Goal: Information Seeking & Learning: Learn about a topic

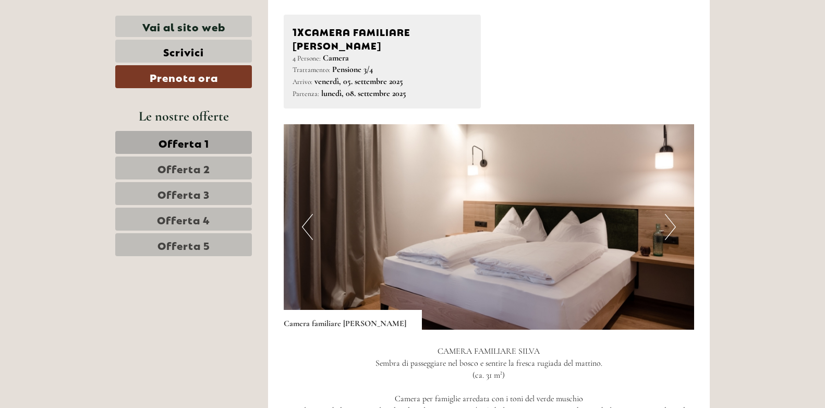
scroll to position [730, 0]
click at [677, 214] on img at bounding box center [489, 226] width 411 height 205
click at [674, 214] on button "Next" at bounding box center [670, 226] width 11 height 26
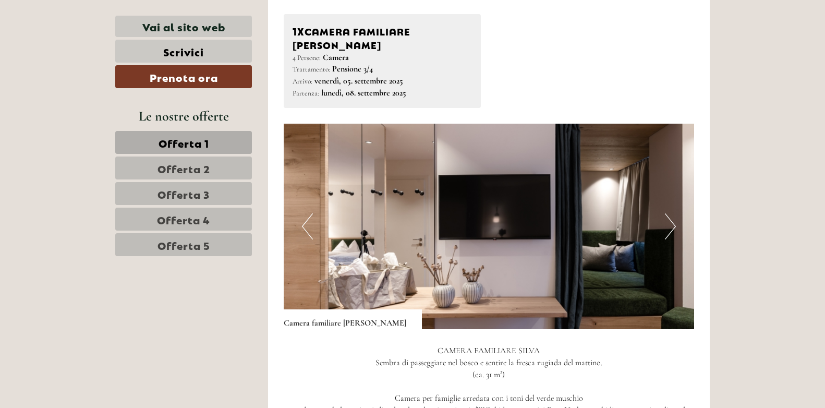
click at [673, 213] on button "Next" at bounding box center [670, 226] width 11 height 26
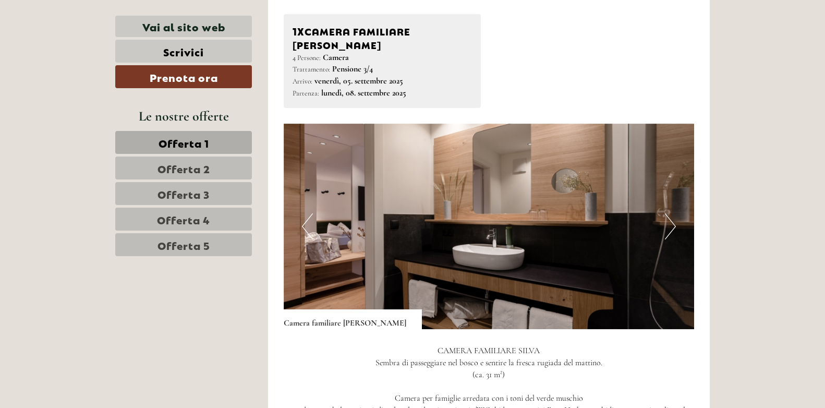
click at [673, 213] on button "Next" at bounding box center [670, 226] width 11 height 26
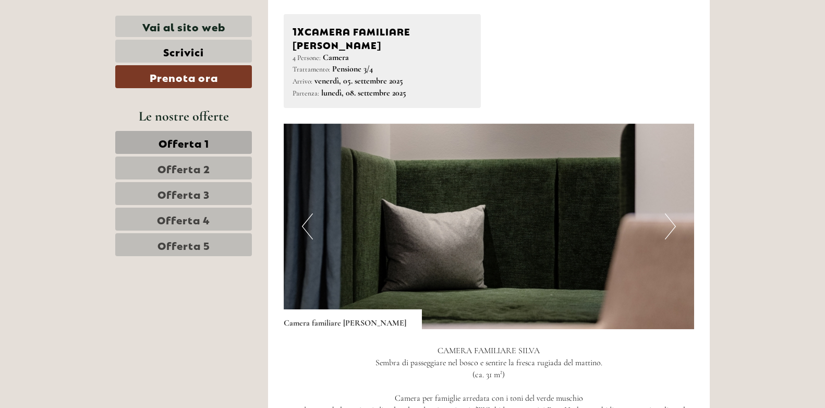
click at [673, 213] on button "Next" at bounding box center [670, 226] width 11 height 26
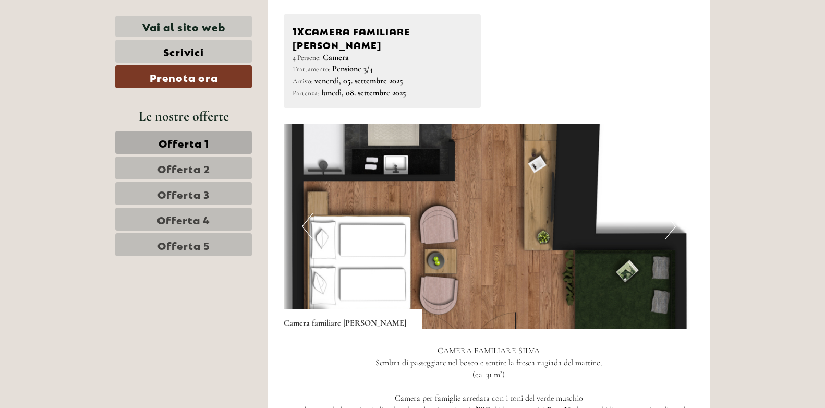
click at [673, 213] on button "Next" at bounding box center [670, 226] width 11 height 26
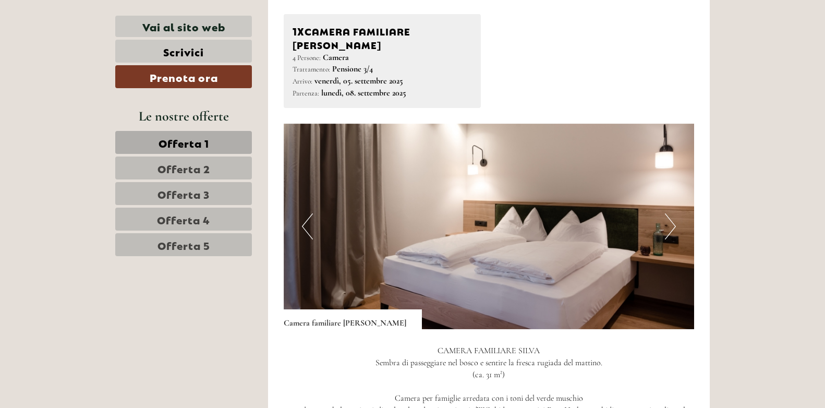
click at [673, 213] on button "Next" at bounding box center [670, 226] width 11 height 26
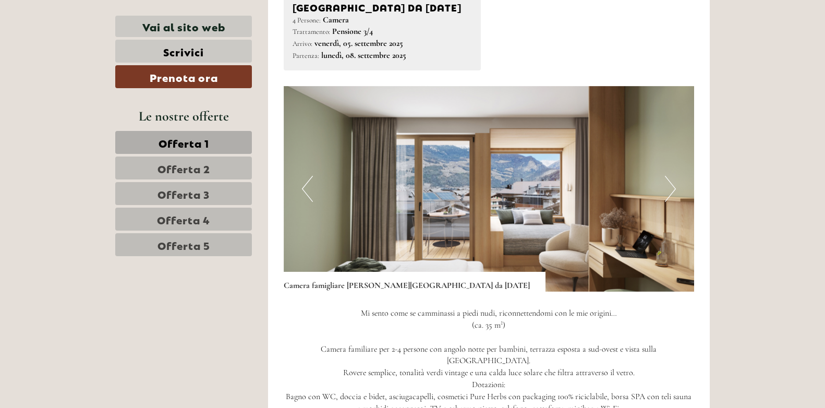
scroll to position [1512, 0]
click at [665, 175] on button "Next" at bounding box center [670, 188] width 11 height 26
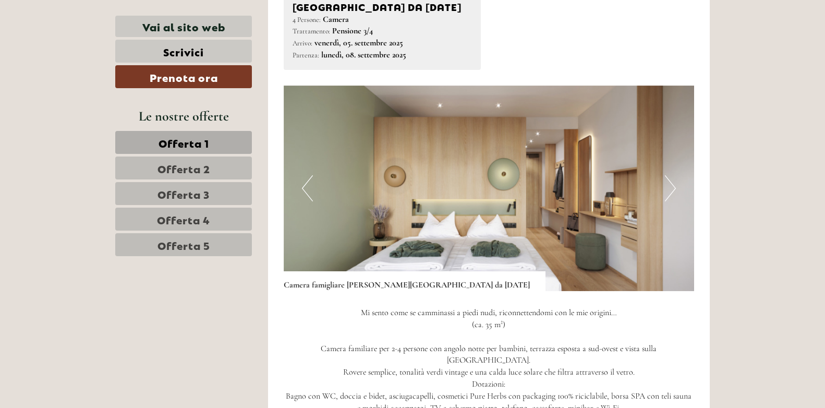
click at [665, 175] on button "Next" at bounding box center [670, 188] width 11 height 26
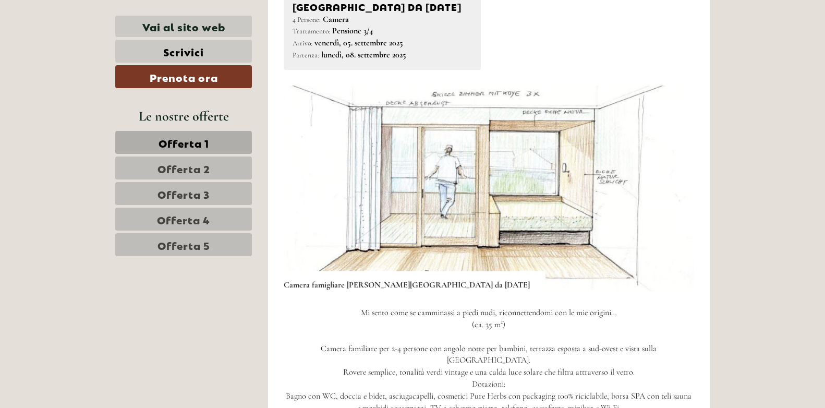
click at [627, 153] on img at bounding box center [489, 188] width 411 height 205
click at [668, 175] on button "Next" at bounding box center [670, 188] width 11 height 26
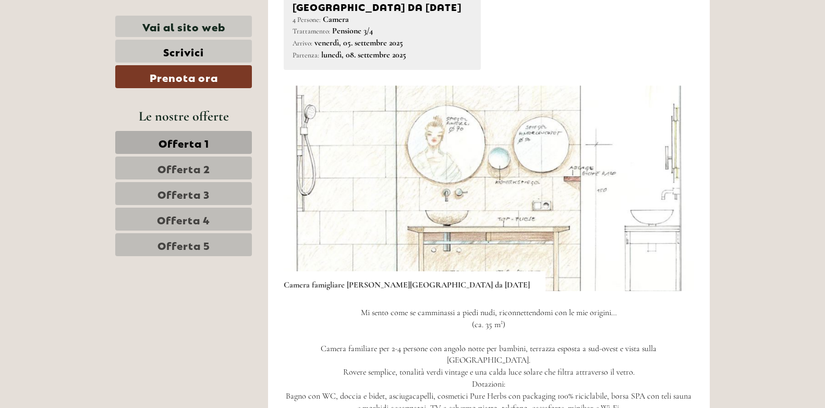
click at [678, 162] on img at bounding box center [489, 188] width 411 height 205
click at [686, 165] on img at bounding box center [489, 188] width 411 height 205
drag, startPoint x: 680, startPoint y: 162, endPoint x: 673, endPoint y: 162, distance: 7.3
click at [675, 162] on div "Previous Next" at bounding box center [489, 188] width 411 height 205
click at [669, 175] on button "Next" at bounding box center [670, 188] width 11 height 26
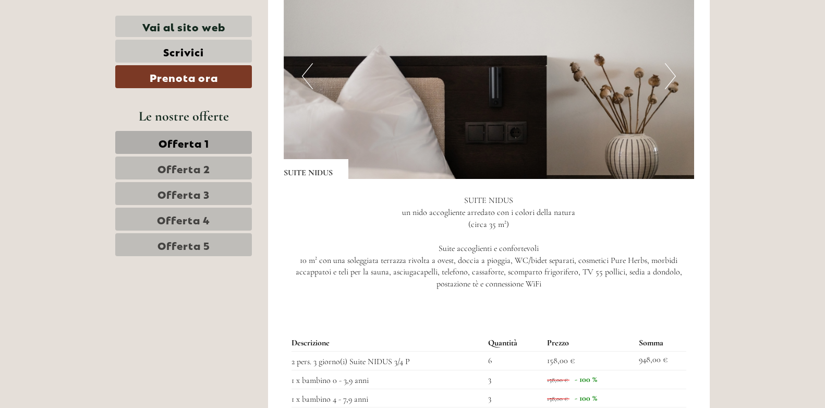
scroll to position [2346, 0]
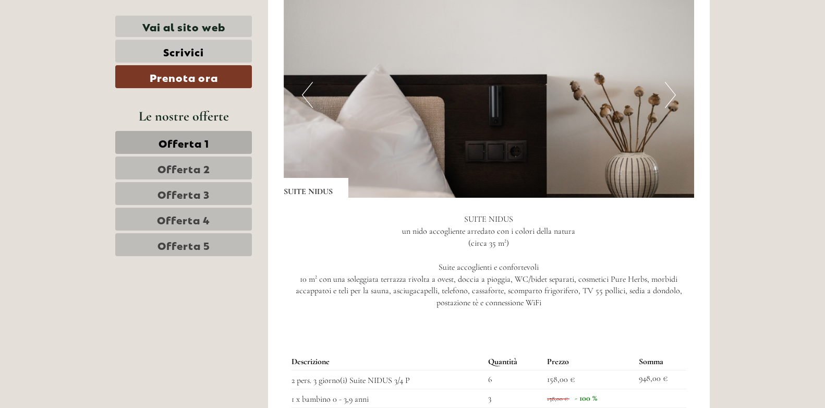
click at [675, 82] on button "Next" at bounding box center [670, 95] width 11 height 26
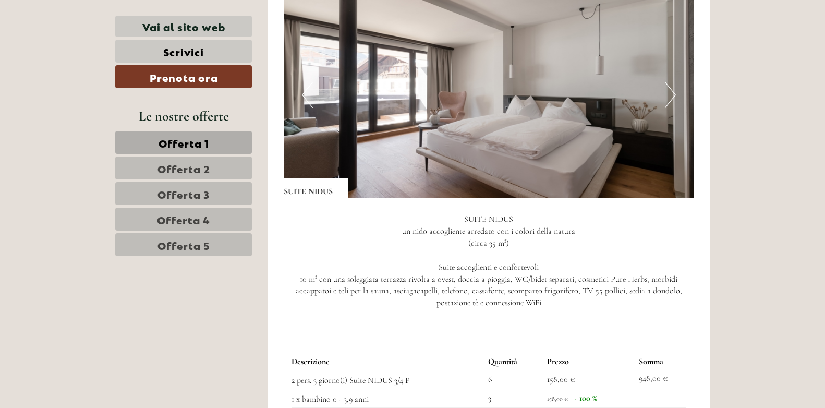
click at [675, 82] on button "Next" at bounding box center [670, 95] width 11 height 26
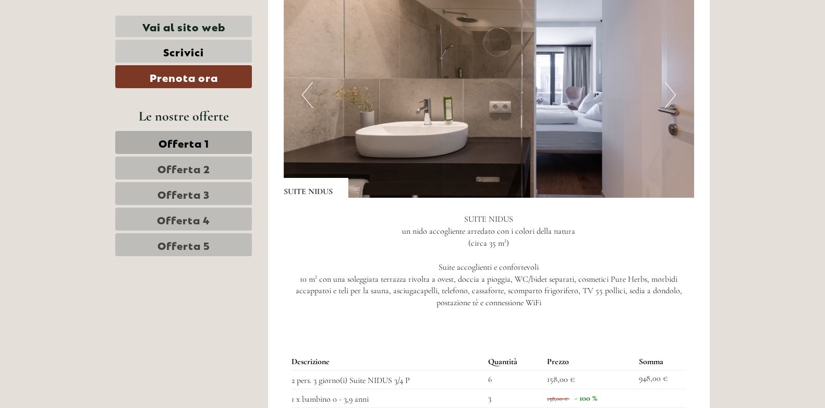
click at [675, 82] on button "Next" at bounding box center [670, 95] width 11 height 26
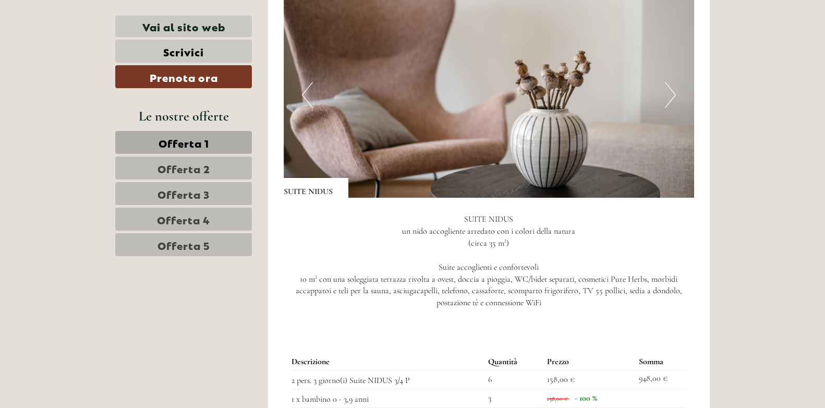
click at [675, 82] on button "Next" at bounding box center [670, 95] width 11 height 26
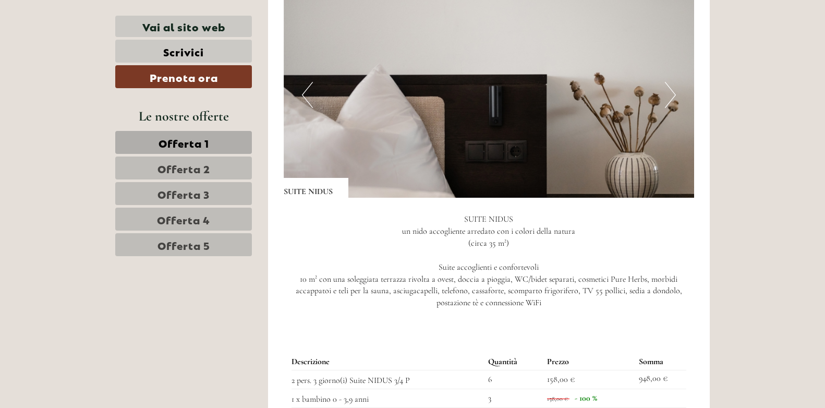
click at [675, 82] on button "Next" at bounding box center [670, 95] width 11 height 26
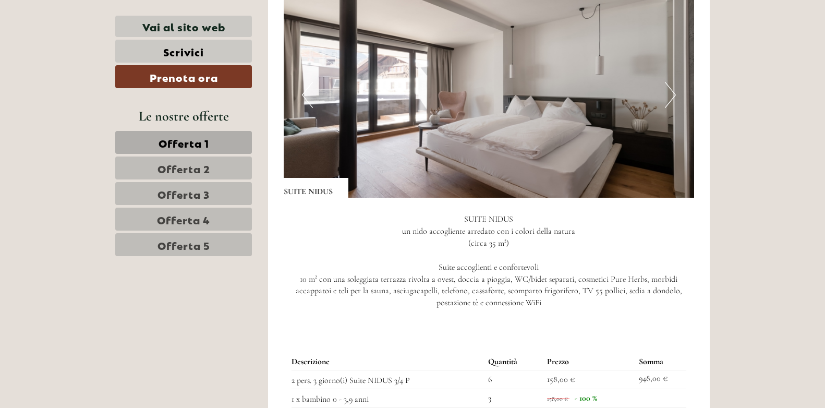
click at [675, 82] on button "Next" at bounding box center [670, 95] width 11 height 26
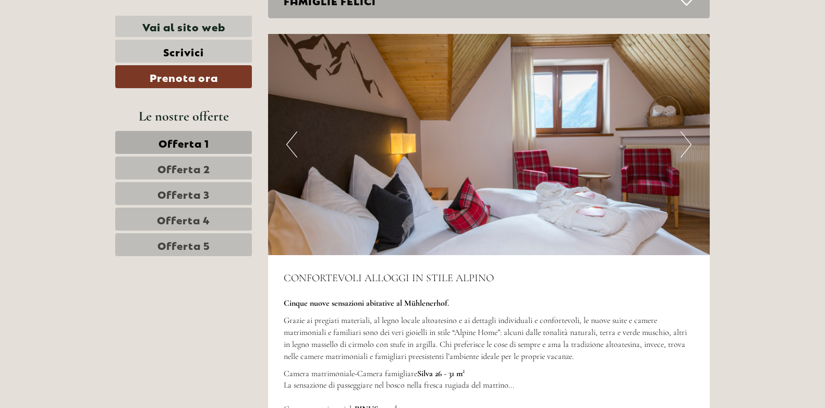
scroll to position [3076, 0]
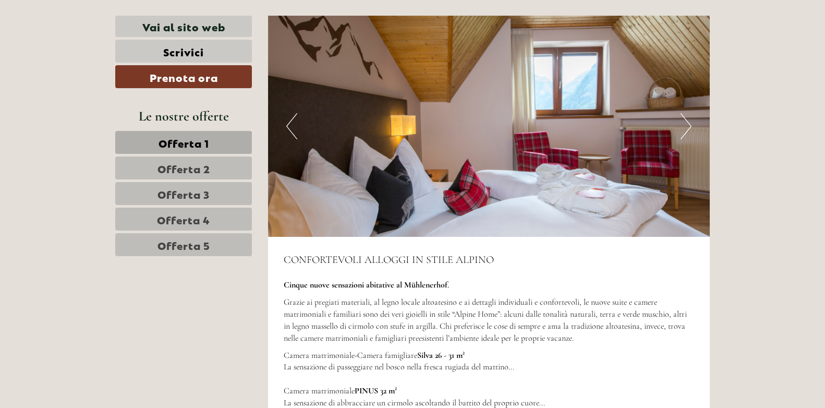
click at [691, 82] on img at bounding box center [489, 126] width 442 height 221
click at [689, 113] on button "Next" at bounding box center [685, 126] width 11 height 26
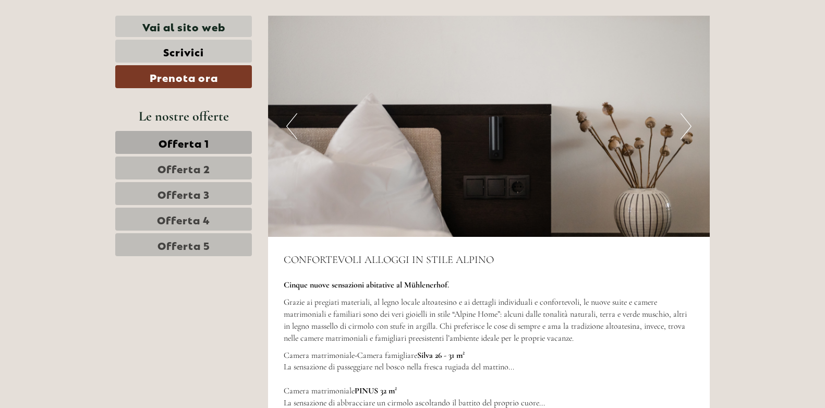
click at [689, 113] on button "Next" at bounding box center [685, 126] width 11 height 26
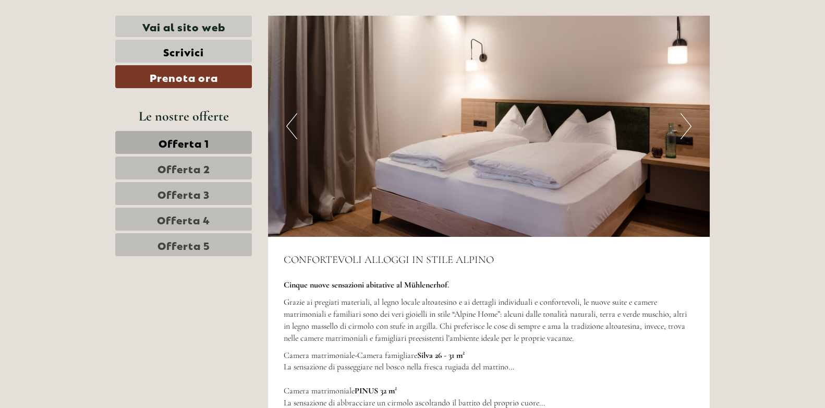
click at [689, 113] on button "Next" at bounding box center [685, 126] width 11 height 26
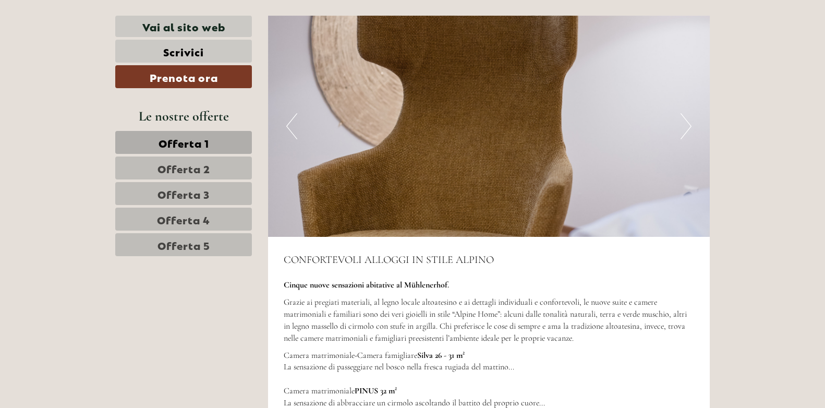
click at [689, 113] on button "Next" at bounding box center [685, 126] width 11 height 26
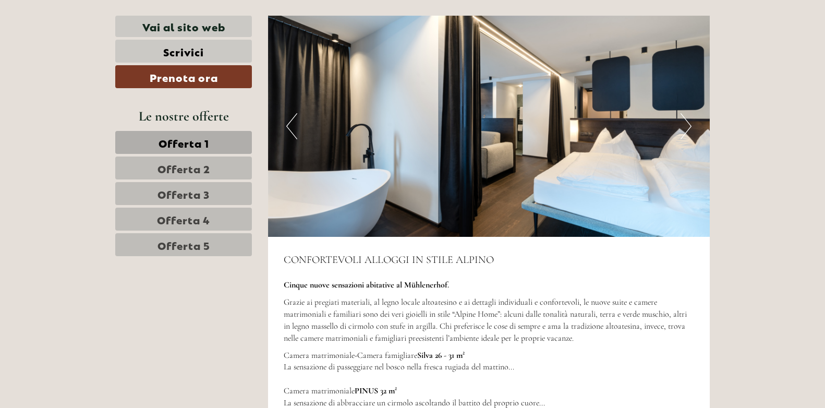
click at [689, 113] on button "Next" at bounding box center [685, 126] width 11 height 26
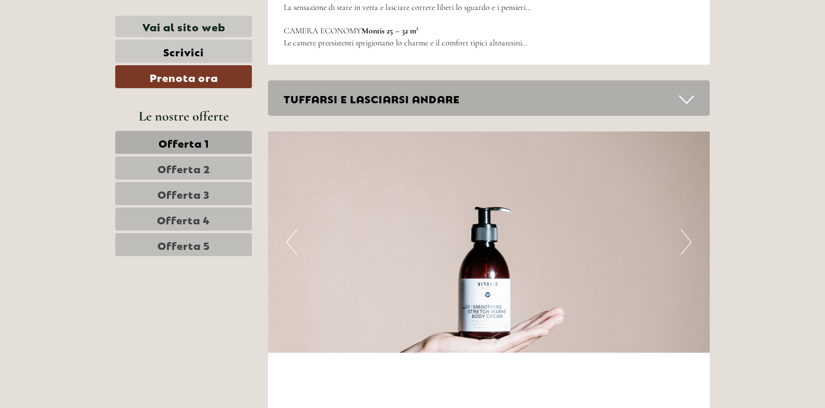
scroll to position [3441, 0]
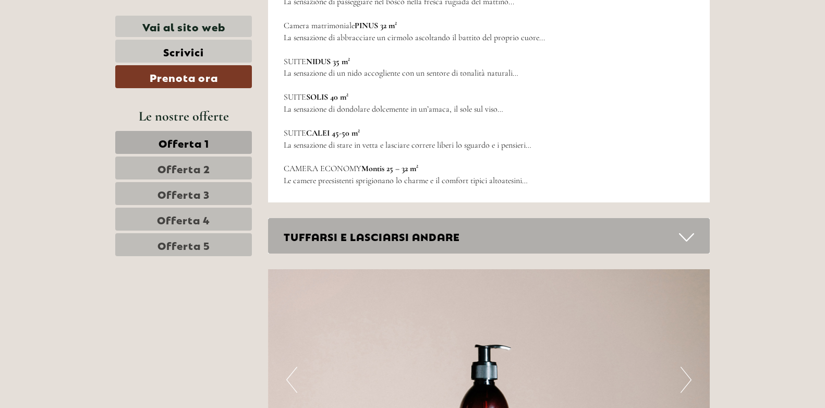
click at [691, 228] on icon at bounding box center [686, 237] width 15 height 18
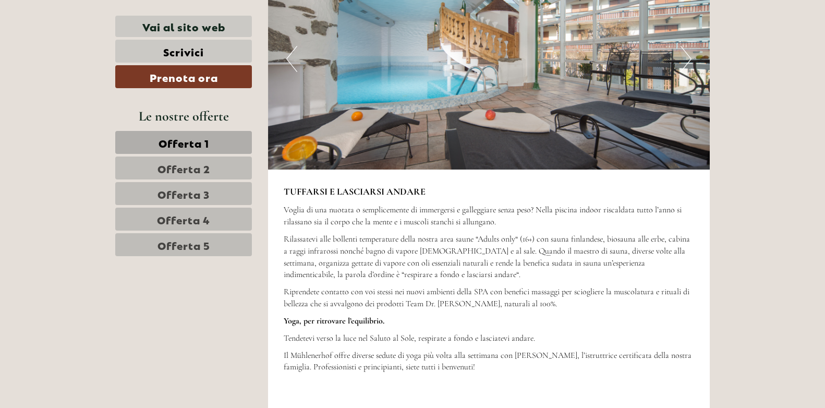
scroll to position [3649, 0]
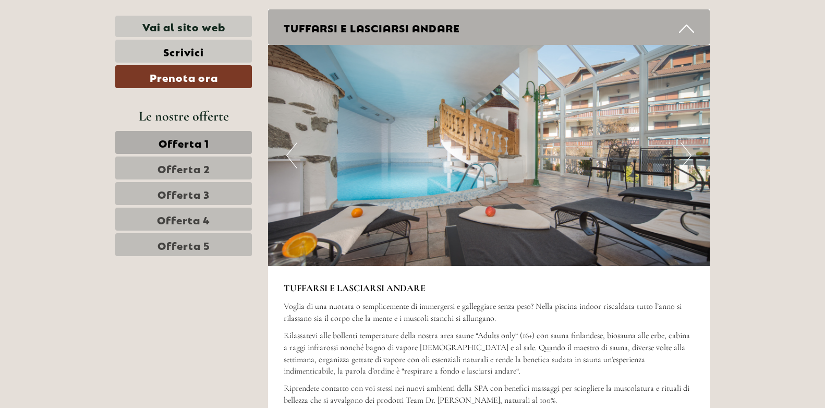
click at [687, 142] on button "Next" at bounding box center [685, 155] width 11 height 26
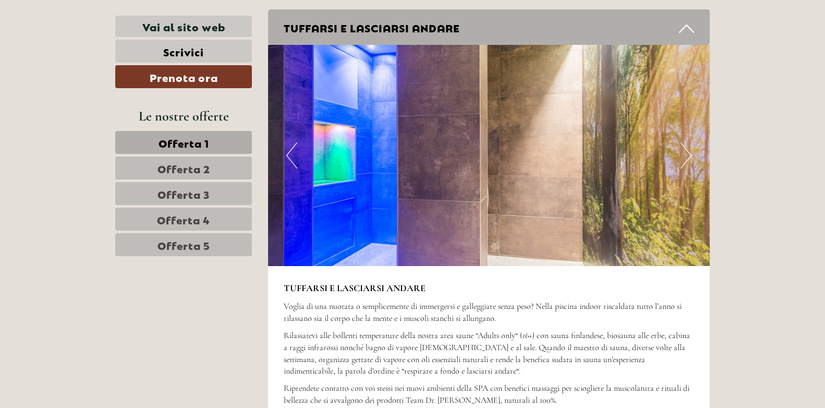
click at [687, 142] on button "Next" at bounding box center [685, 155] width 11 height 26
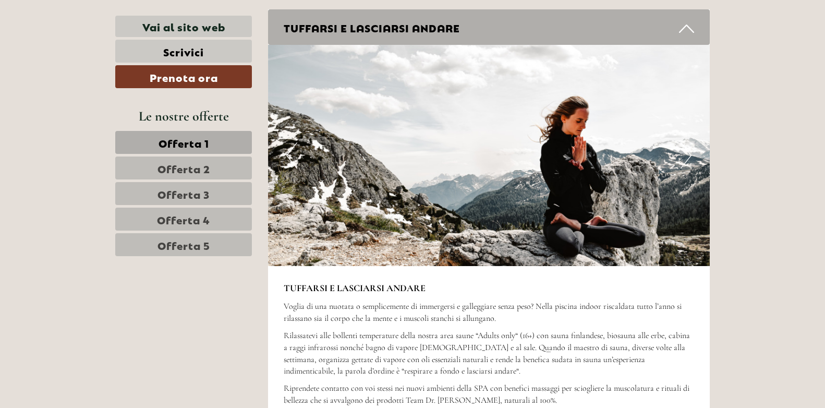
click at [687, 142] on button "Next" at bounding box center [685, 155] width 11 height 26
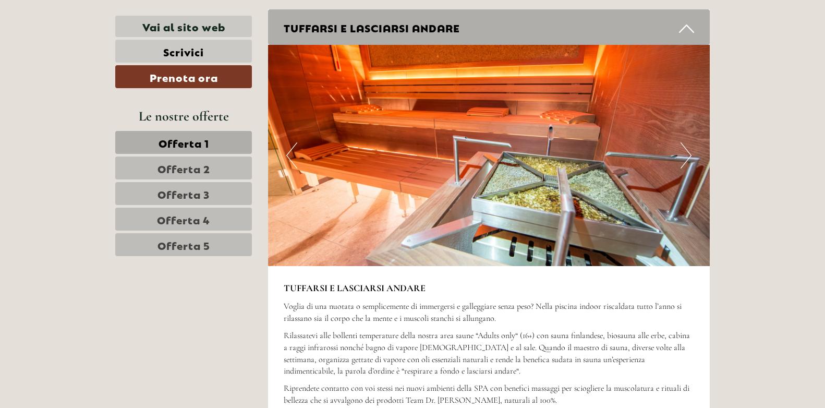
click at [687, 142] on button "Next" at bounding box center [685, 155] width 11 height 26
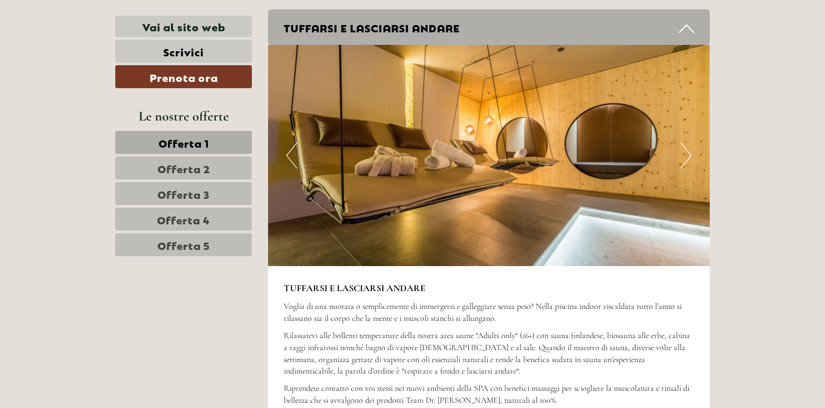
click at [687, 142] on button "Next" at bounding box center [685, 155] width 11 height 26
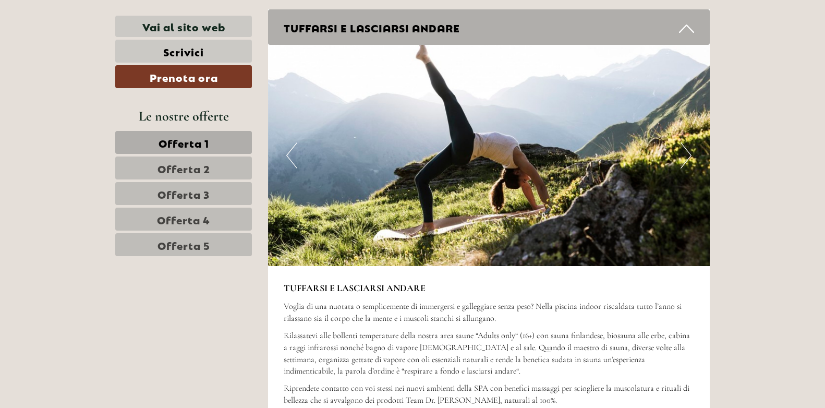
click at [687, 142] on button "Next" at bounding box center [685, 155] width 11 height 26
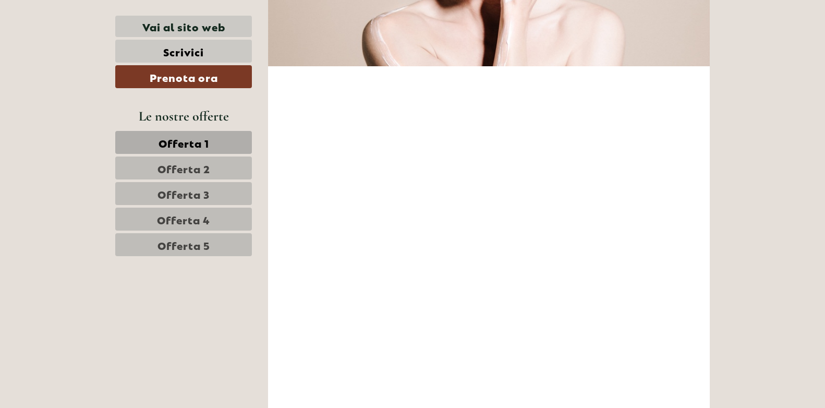
scroll to position [4119, 0]
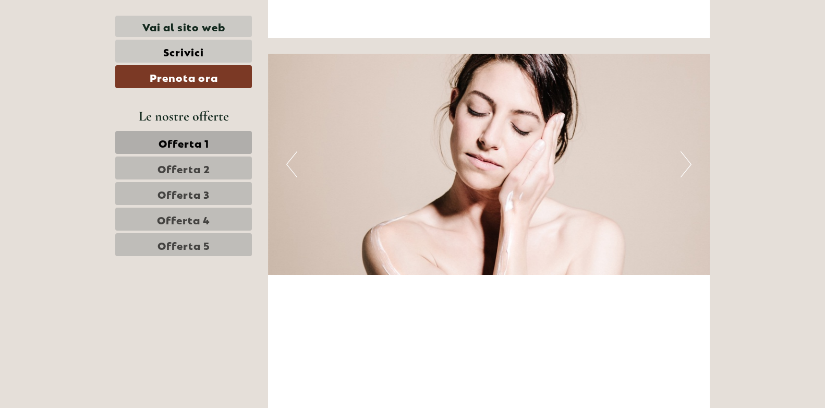
click at [680, 151] on button "Next" at bounding box center [685, 164] width 11 height 26
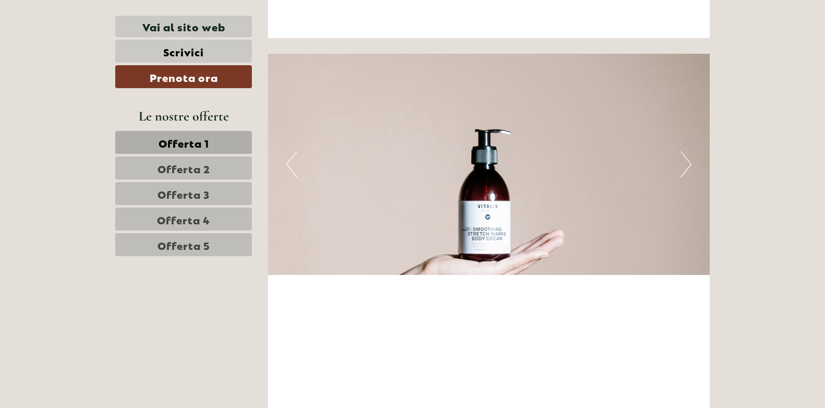
click at [680, 151] on button "Next" at bounding box center [685, 164] width 11 height 26
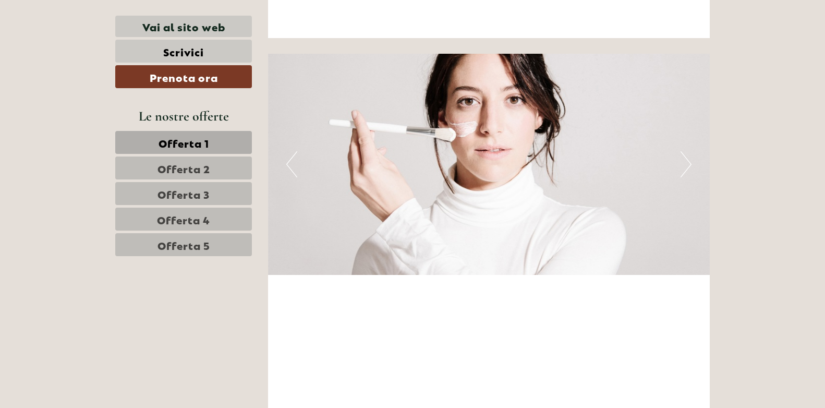
click at [680, 151] on button "Next" at bounding box center [685, 164] width 11 height 26
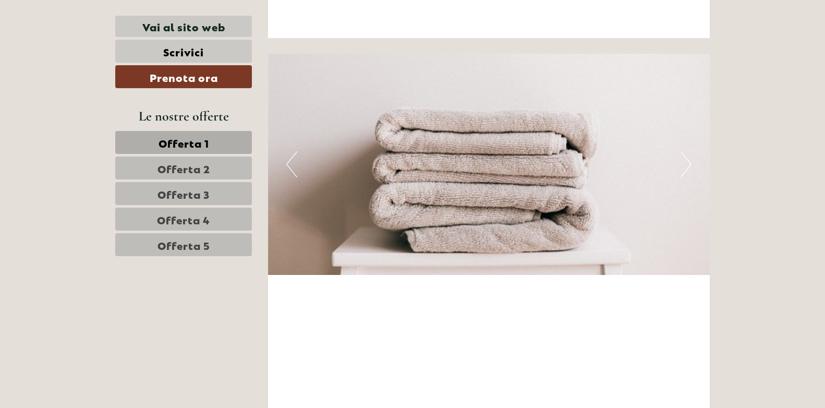
click at [680, 151] on button "Next" at bounding box center [685, 164] width 11 height 26
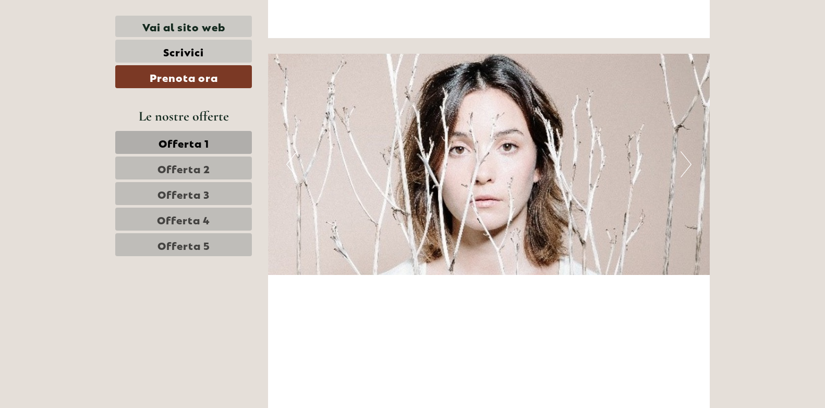
click at [680, 151] on button "Next" at bounding box center [685, 164] width 11 height 26
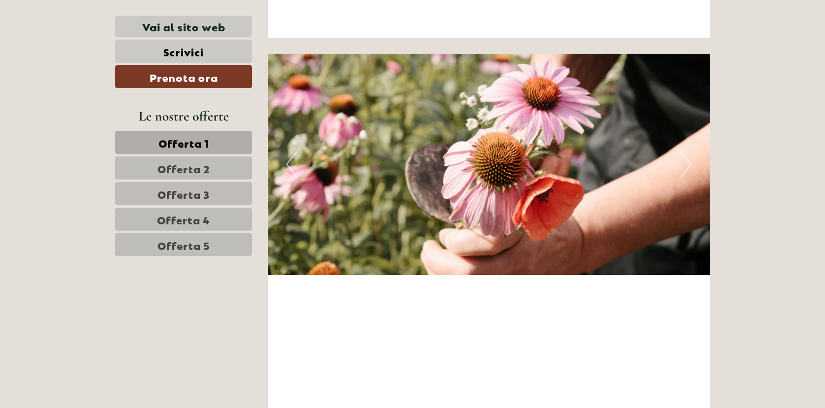
click at [680, 151] on button "Next" at bounding box center [685, 164] width 11 height 26
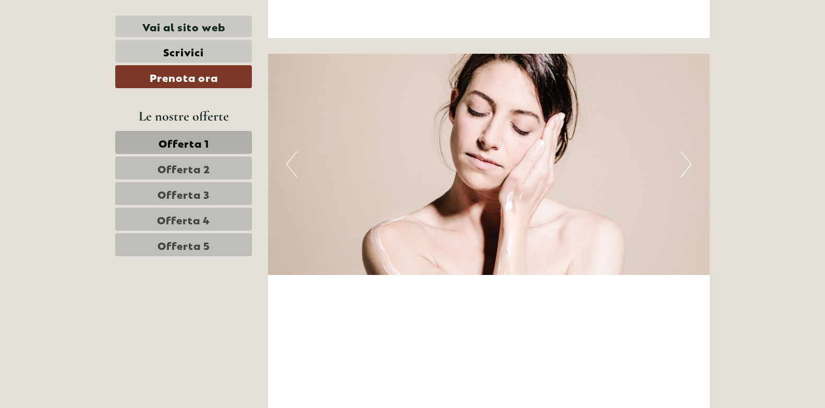
click at [680, 151] on button "Next" at bounding box center [685, 164] width 11 height 26
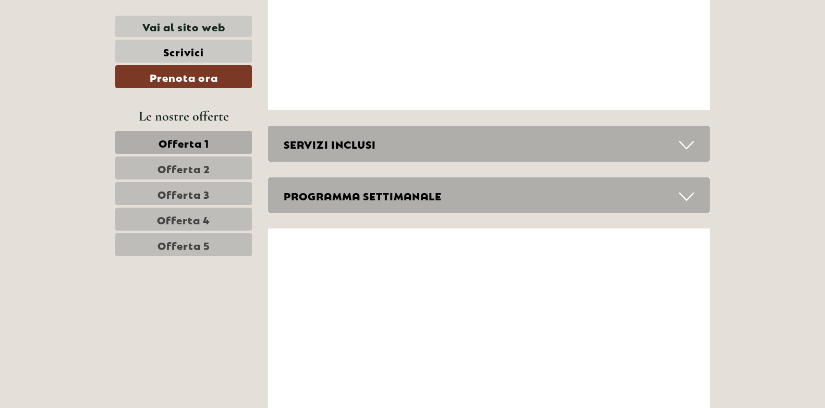
scroll to position [4640, 0]
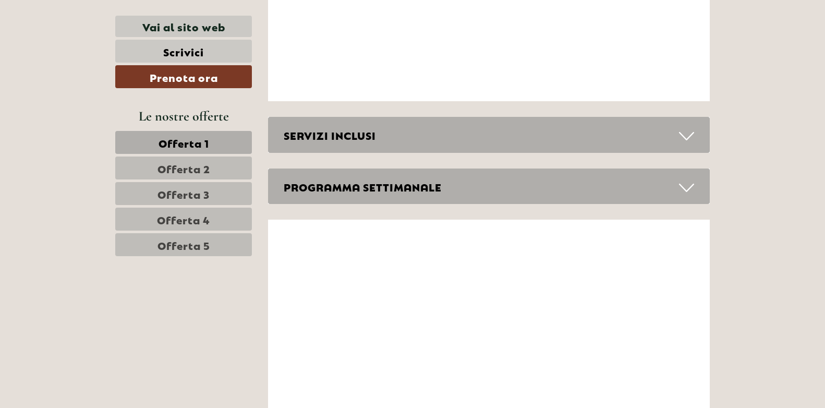
click at [701, 117] on div "SERVIZI INCLUSI" at bounding box center [489, 135] width 442 height 36
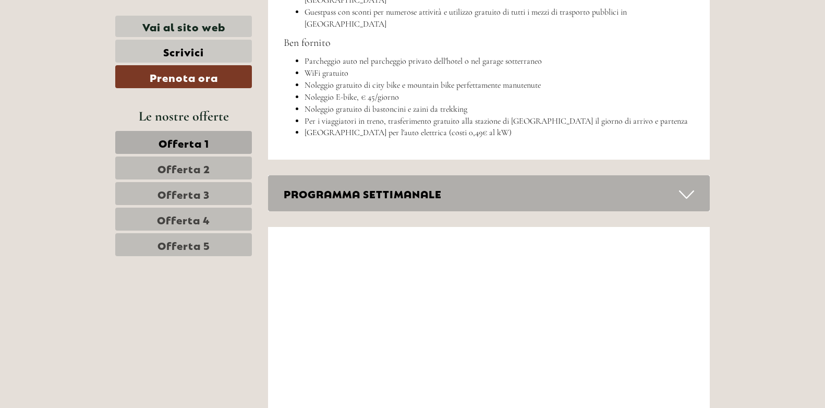
scroll to position [5161, 0]
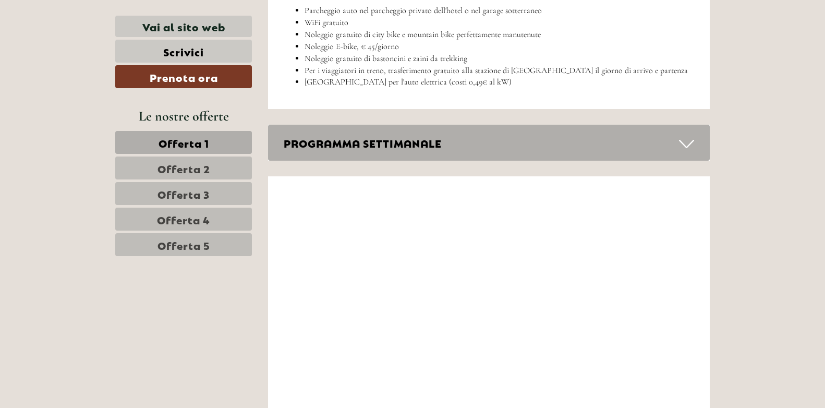
click at [689, 135] on icon at bounding box center [686, 144] width 15 height 18
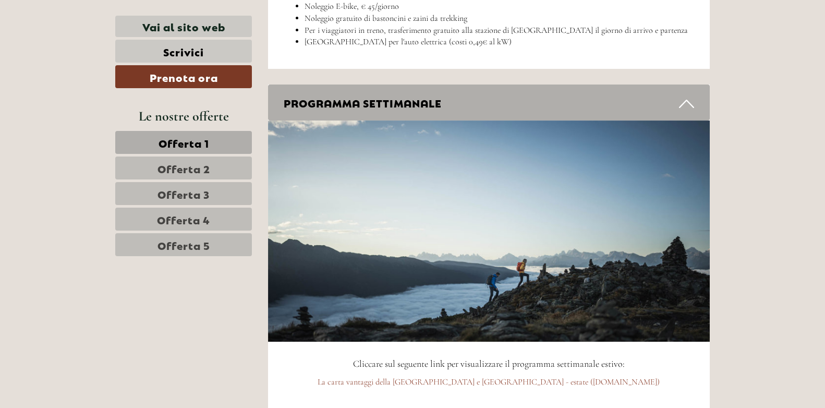
scroll to position [5266, 0]
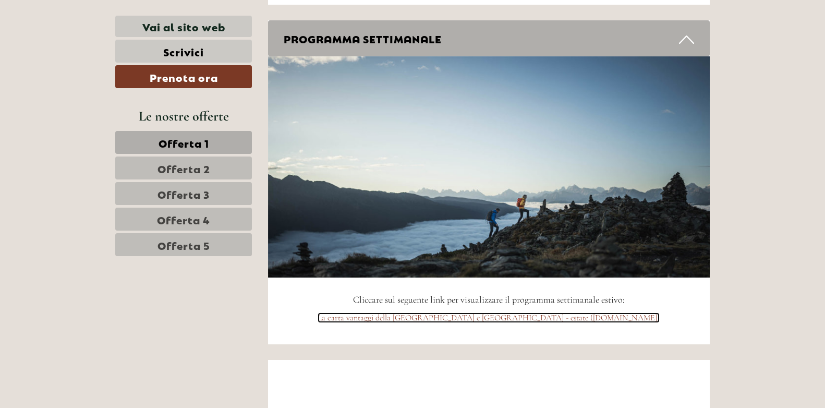
click at [435, 312] on link "La carta vantaggi della [GEOGRAPHIC_DATA] e [GEOGRAPHIC_DATA] - estate ([DOMAIN…" at bounding box center [489, 317] width 342 height 10
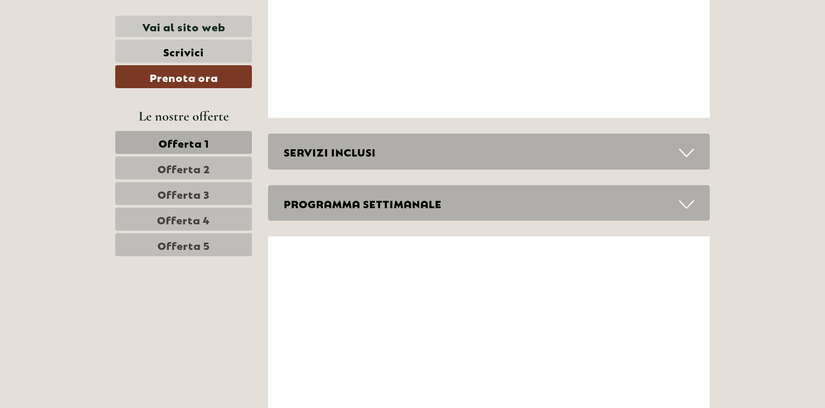
scroll to position [4019, 0]
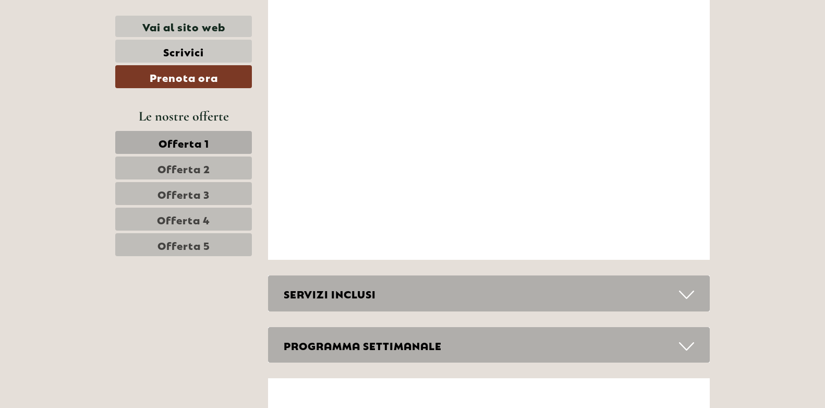
click at [502, 327] on div "PROGRAMMA SETTIMANALE" at bounding box center [489, 345] width 442 height 36
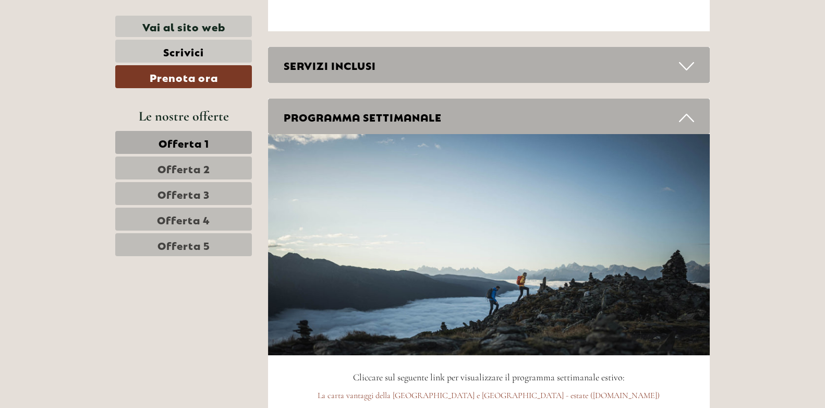
scroll to position [4280, 0]
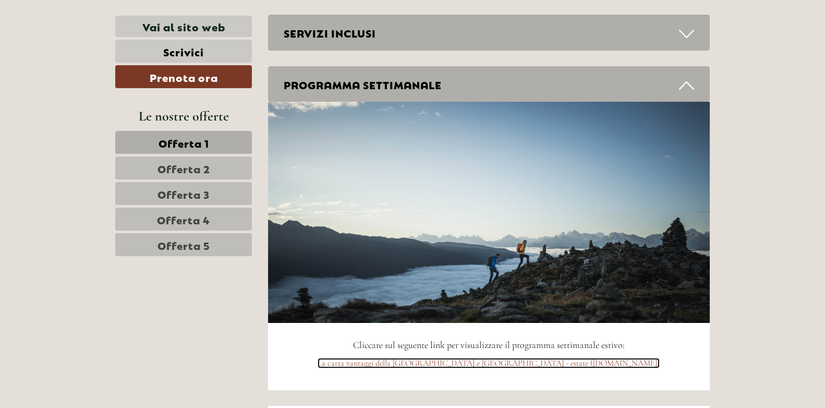
click at [446, 358] on link "La carta vantaggi della [GEOGRAPHIC_DATA] e [GEOGRAPHIC_DATA] - estate ([DOMAIN…" at bounding box center [489, 363] width 342 height 10
click at [568, 358] on link "La carta vantaggi della [GEOGRAPHIC_DATA] e [GEOGRAPHIC_DATA] - estate ([DOMAIN…" at bounding box center [489, 363] width 342 height 10
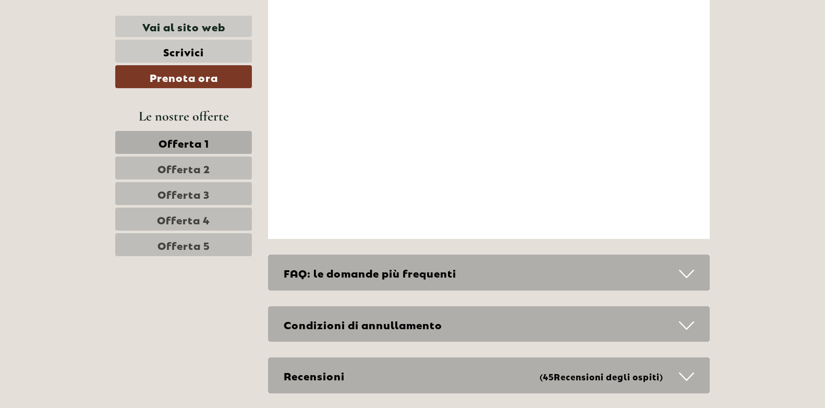
scroll to position [4426, 0]
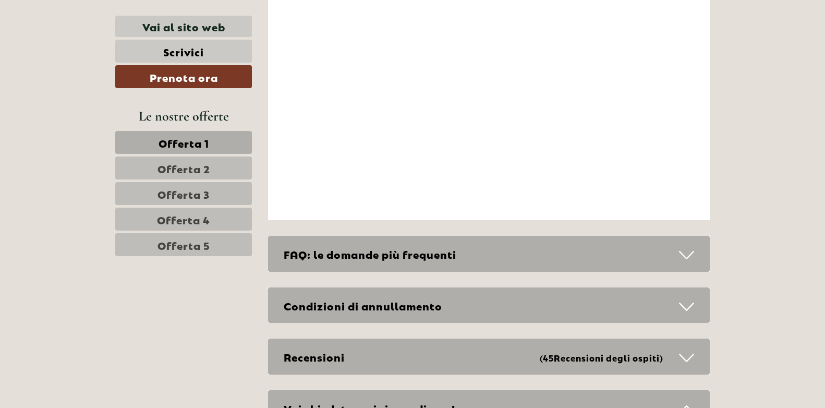
click at [421, 236] on div "FAQ: le domande più frequenti" at bounding box center [489, 254] width 442 height 36
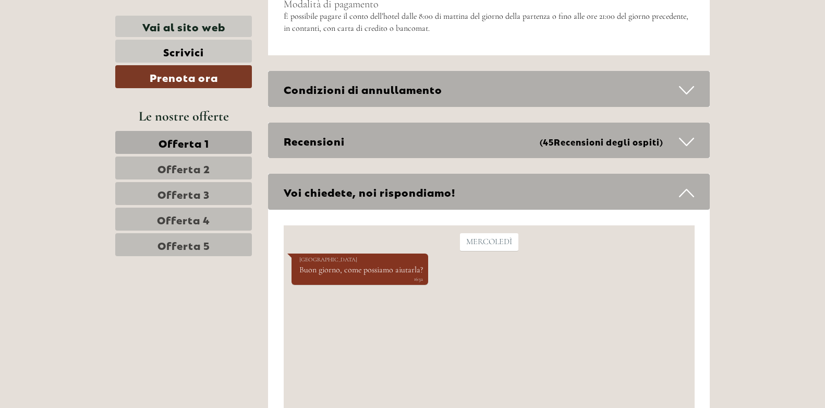
scroll to position [4944, 0]
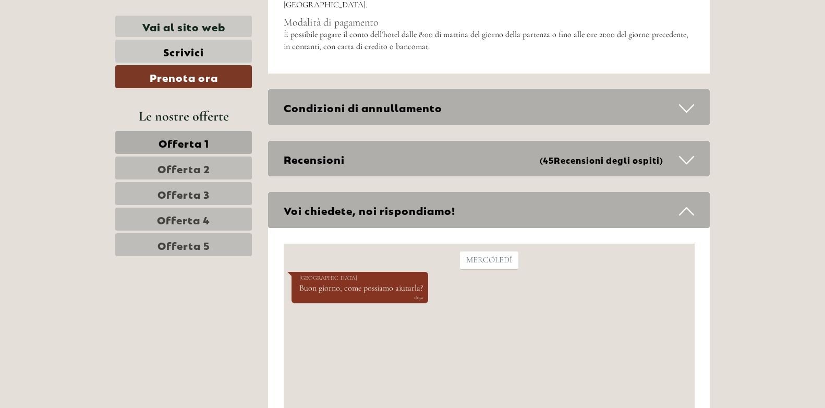
click at [685, 151] on icon at bounding box center [686, 160] width 15 height 18
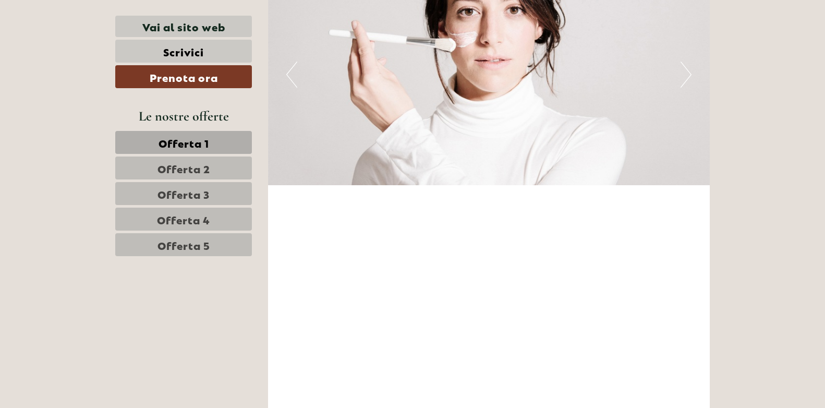
scroll to position [3745, 0]
